Goal: Find specific page/section: Find specific page/section

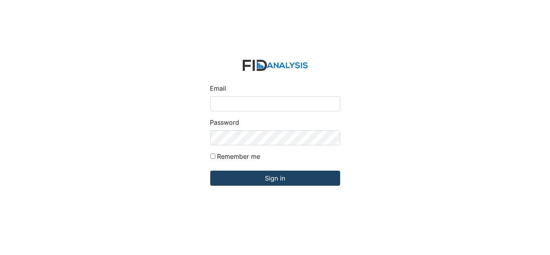
type input "[EMAIL_ADDRESS][DOMAIN_NAME]"
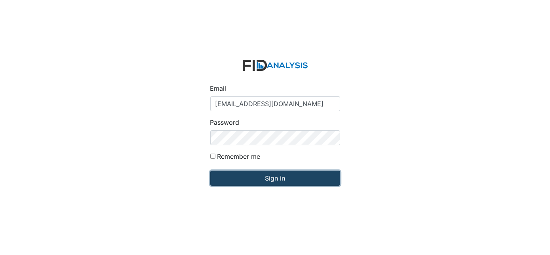
click at [253, 183] on input "Sign in" at bounding box center [275, 178] width 130 height 15
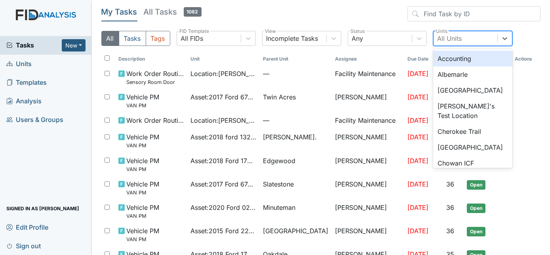
click at [443, 38] on div "All Units" at bounding box center [450, 39] width 25 height 10
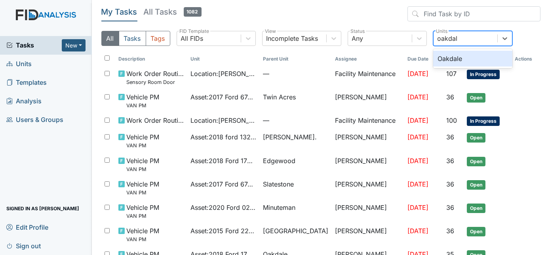
type input "oakdale"
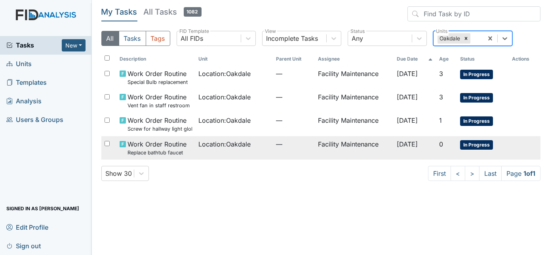
click at [215, 149] on td "Location : Oakdale" at bounding box center [234, 147] width 78 height 23
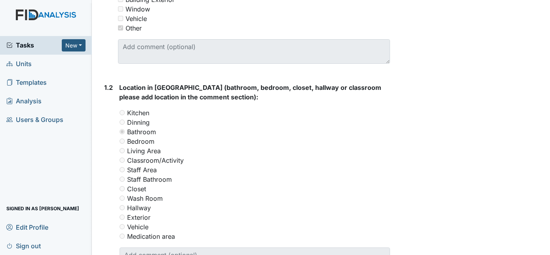
scroll to position [132, 0]
